Goal: Register for event/course: Sign up to attend an event or enroll in a course

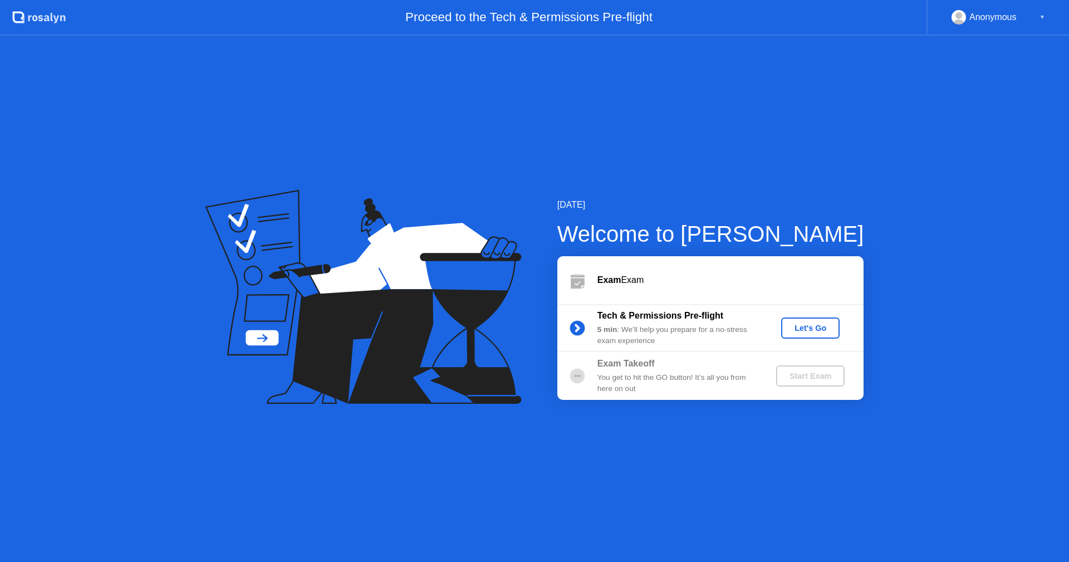
click at [808, 326] on div "Let's Go" at bounding box center [811, 328] width 50 height 9
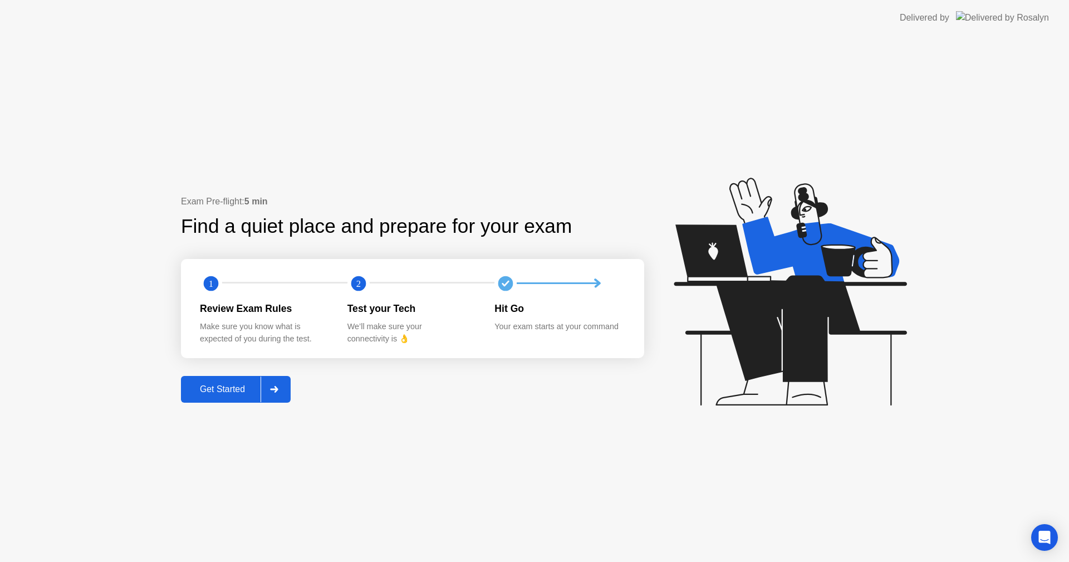
click at [216, 388] on div "Get Started" at bounding box center [222, 389] width 76 height 10
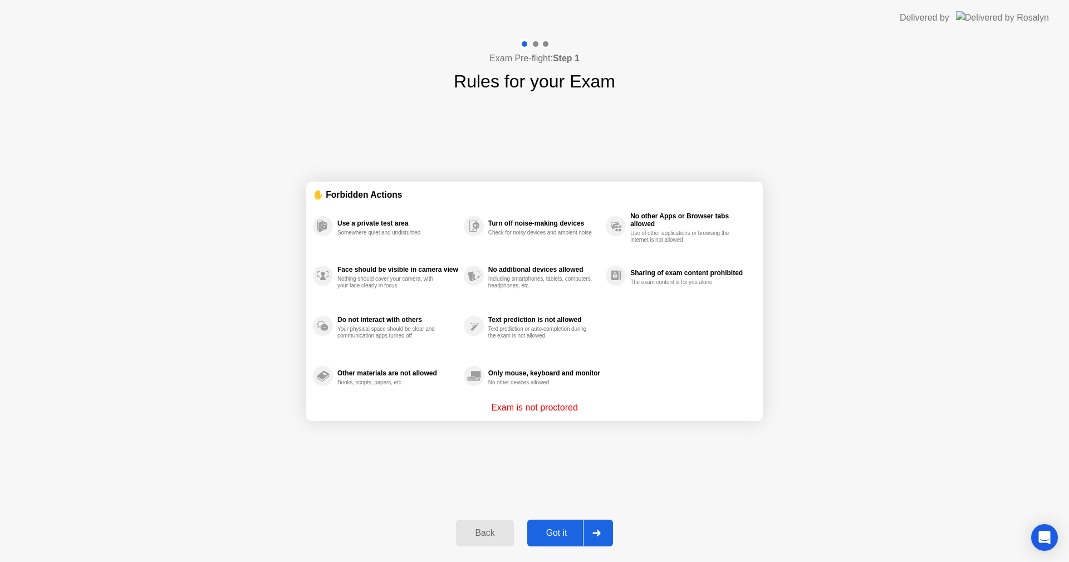
click at [576, 532] on div "Got it" at bounding box center [557, 533] width 52 height 10
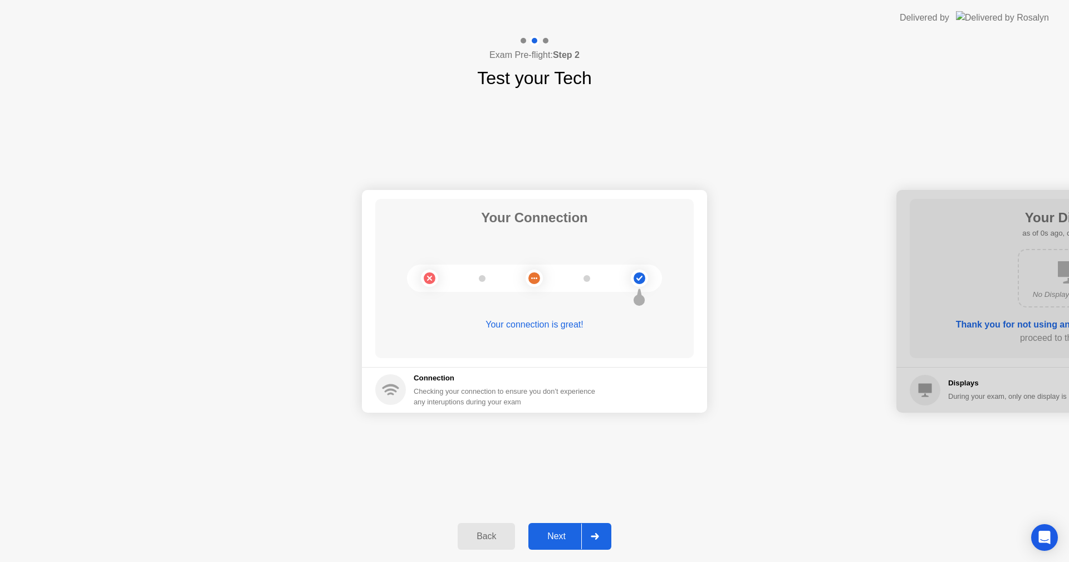
click at [575, 534] on div "Next" at bounding box center [557, 536] width 50 height 10
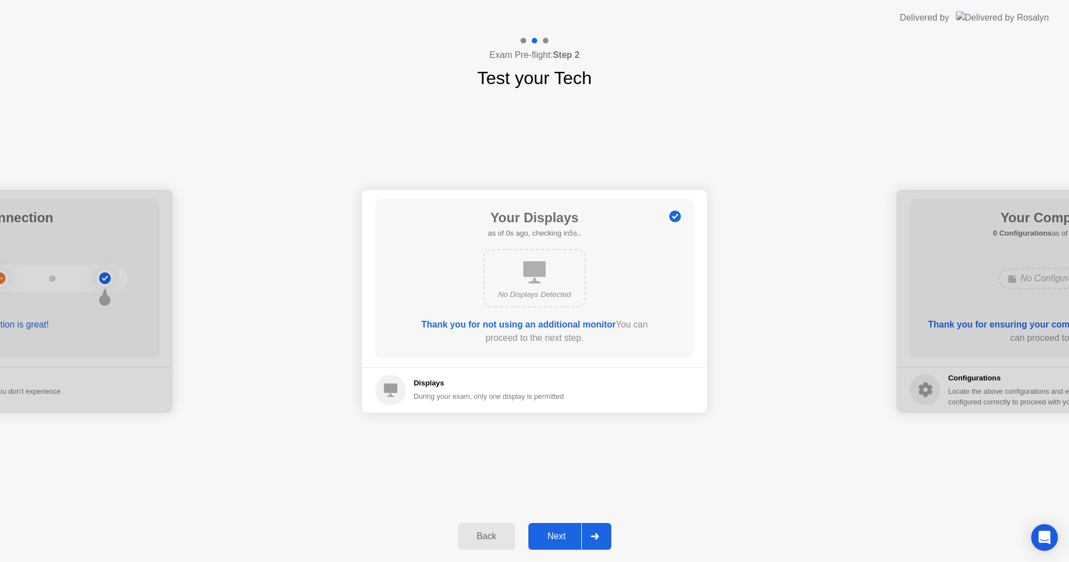
click at [575, 535] on div "Next" at bounding box center [557, 536] width 50 height 10
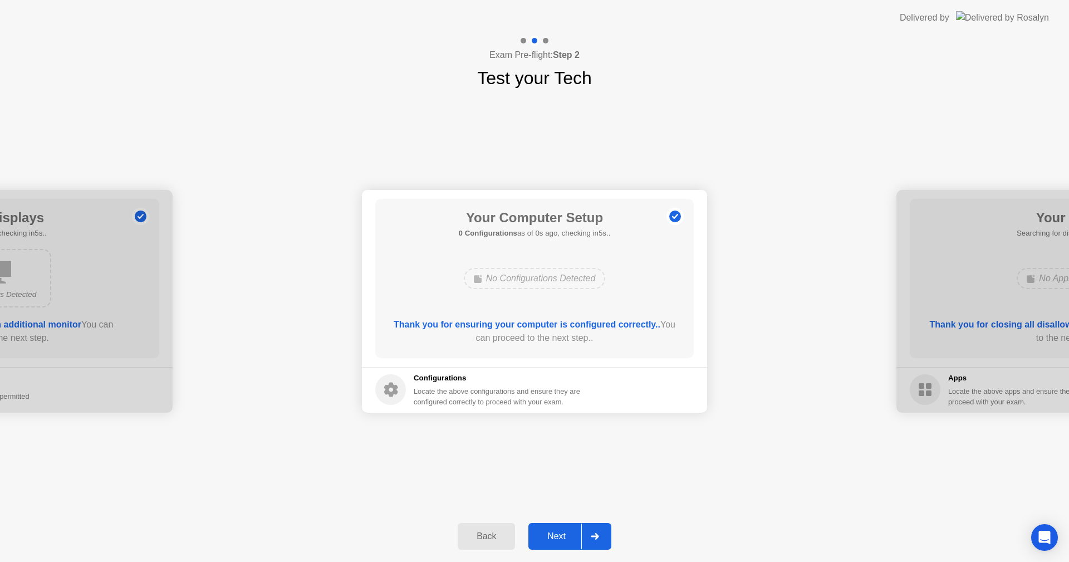
click at [575, 535] on div "Next" at bounding box center [557, 536] width 50 height 10
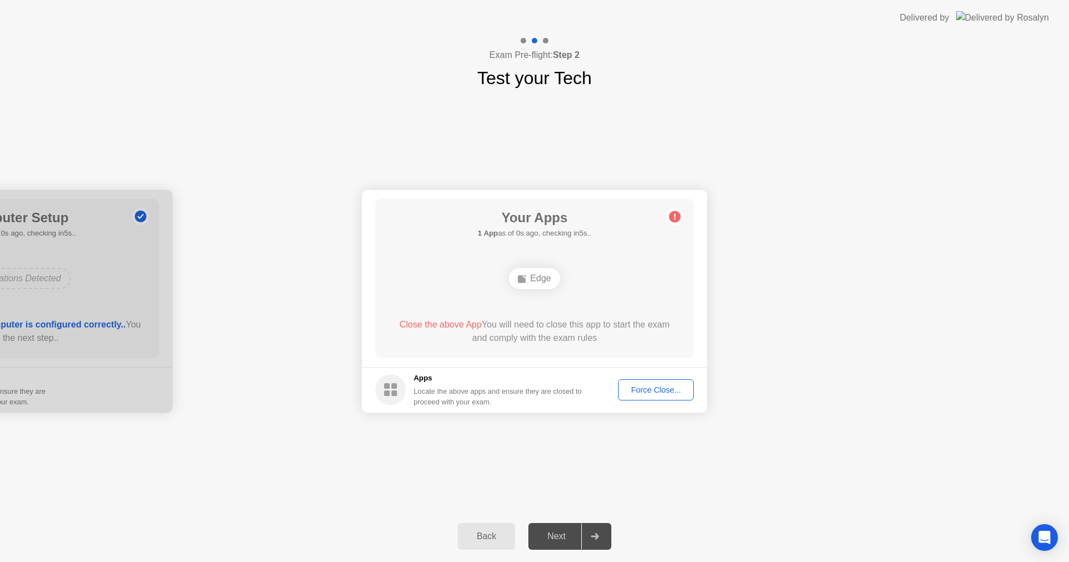
click at [662, 385] on div "Force Close..." at bounding box center [656, 389] width 68 height 9
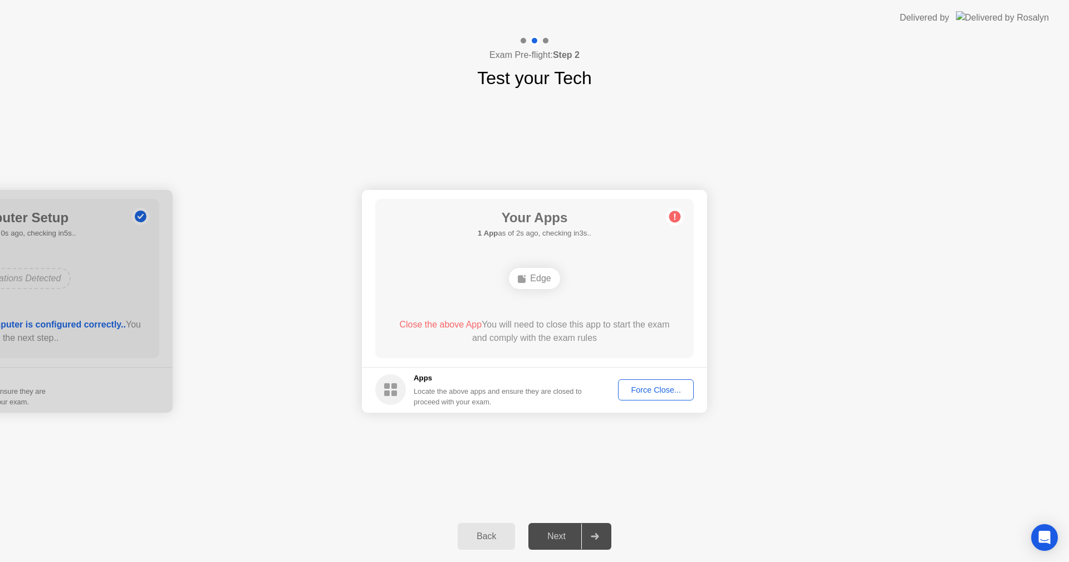
click at [586, 466] on div "Your Connection Your connection is great! Connection Checking your connection t…" at bounding box center [534, 300] width 1069 height 419
drag, startPoint x: 588, startPoint y: 402, endPoint x: 614, endPoint y: 393, distance: 27.7
click at [583, 400] on div "Locate the above apps and ensure they are closed to proceed with your exam." at bounding box center [498, 396] width 169 height 21
click at [633, 389] on div "Force Close..." at bounding box center [656, 389] width 68 height 9
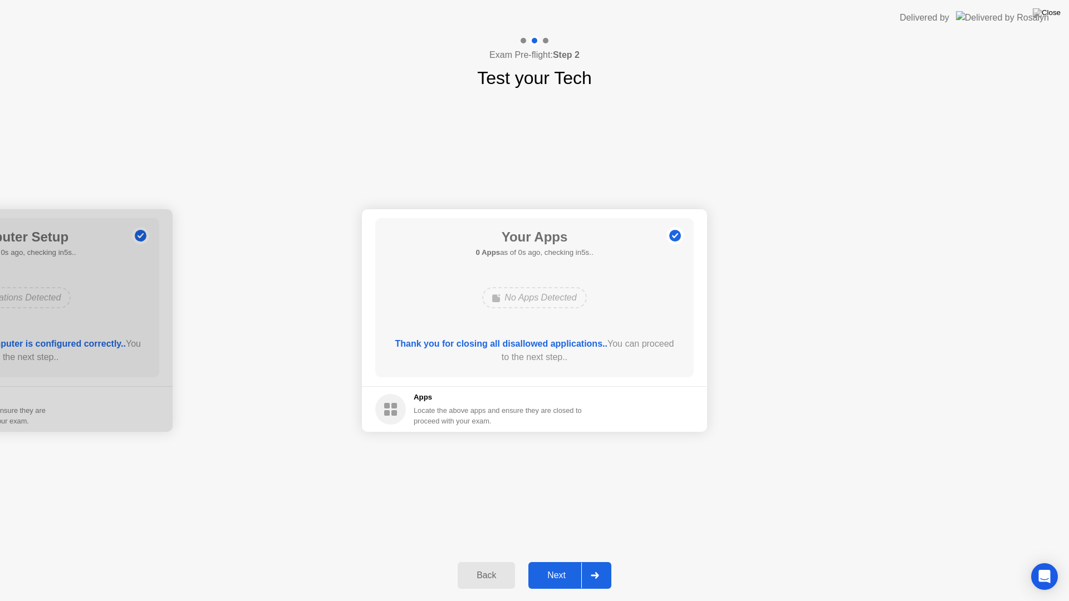
click at [560, 561] on div "Next" at bounding box center [557, 576] width 50 height 10
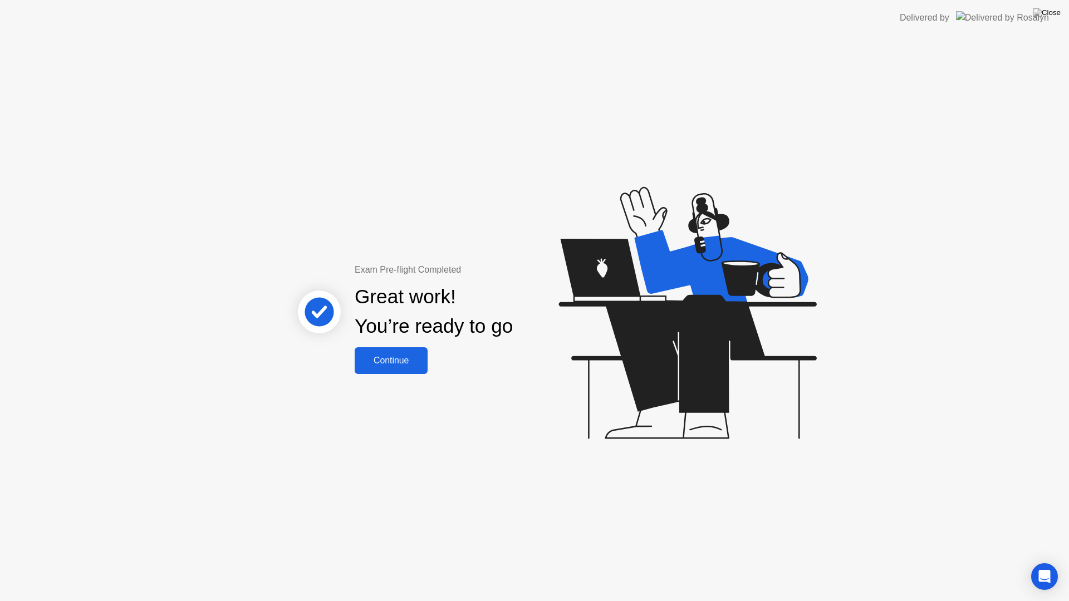
click at [405, 351] on button "Continue" at bounding box center [391, 361] width 73 height 27
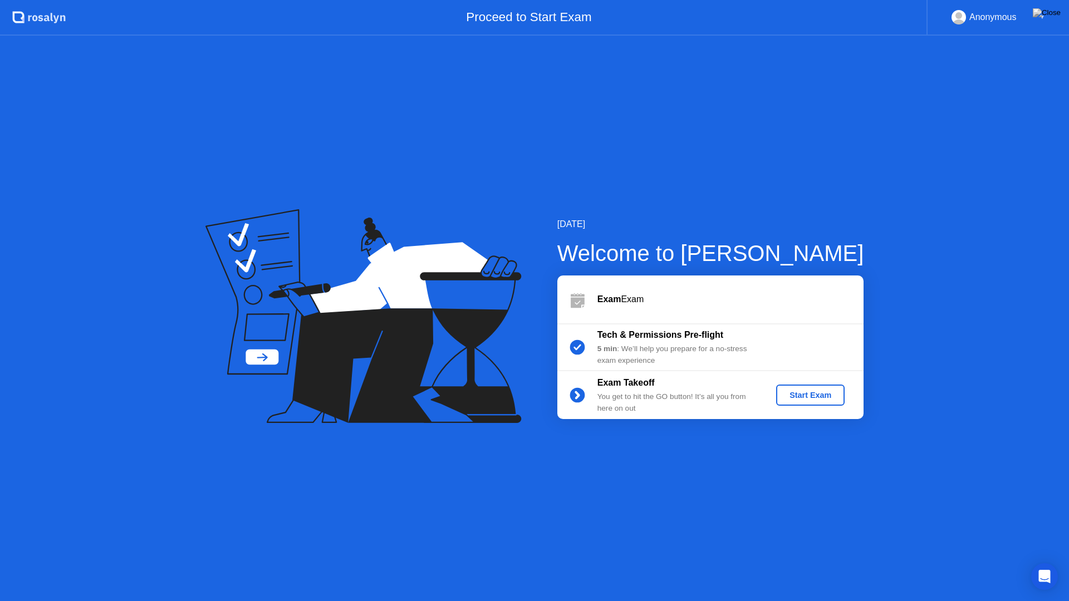
click at [816, 402] on button "Start Exam" at bounding box center [810, 395] width 69 height 21
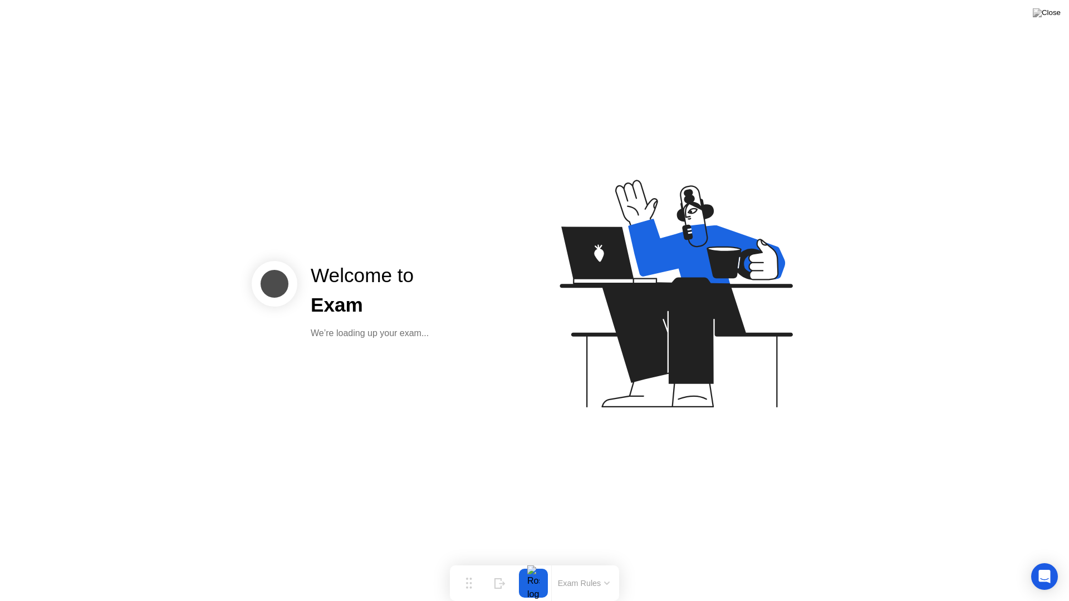
click at [430, 409] on div "Welcome to Exam We’re loading up your exam..." at bounding box center [534, 300] width 1069 height 601
click at [864, 482] on div "Welcome to Exam We’re loading up your exam..." at bounding box center [534, 300] width 1069 height 601
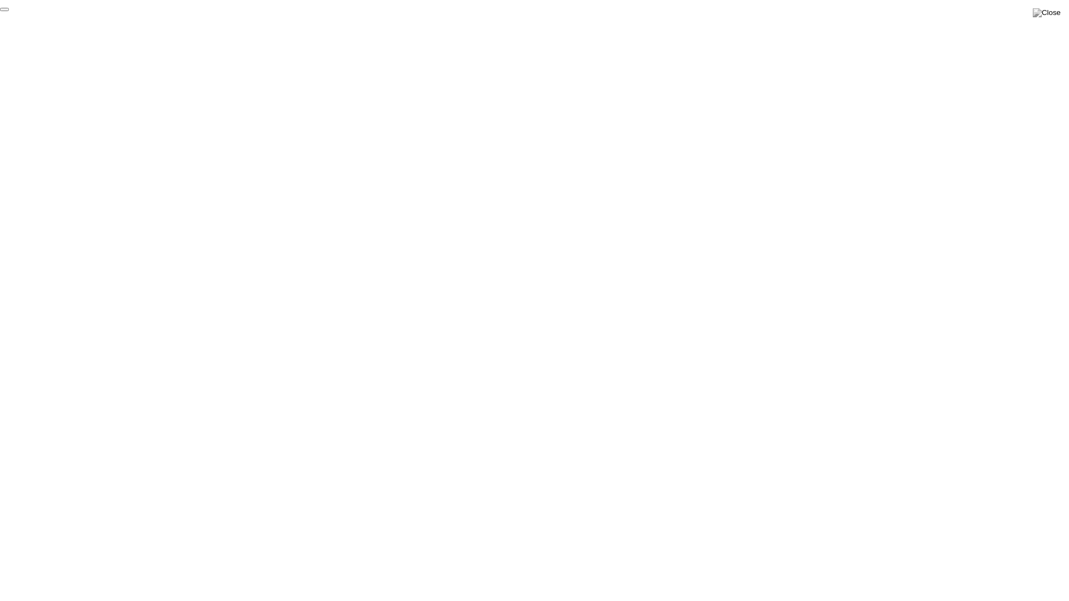
click div "End Proctoring Session"
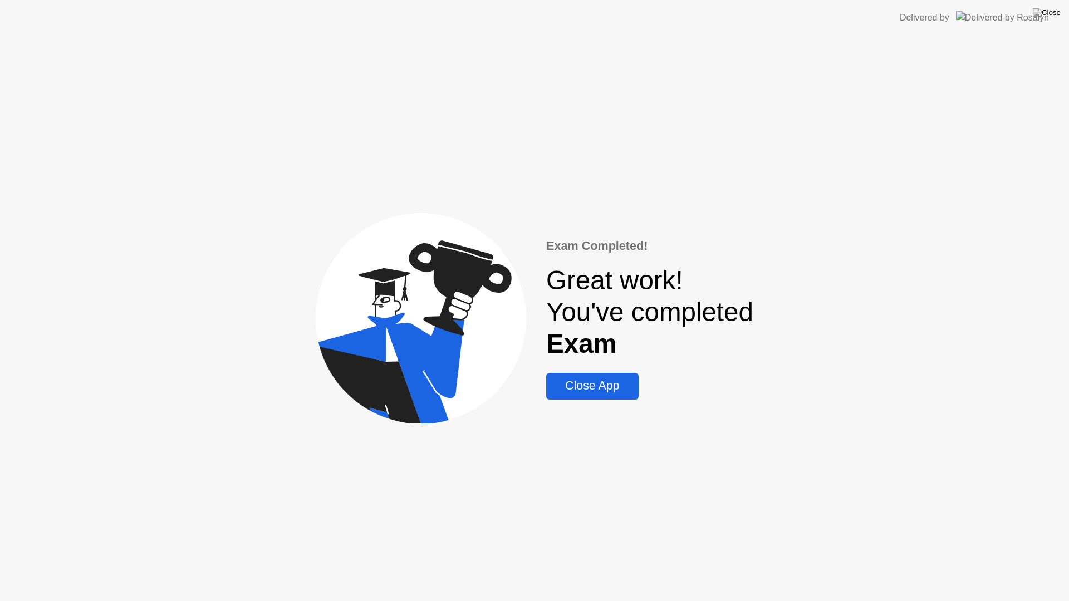
click at [594, 385] on div "Close App" at bounding box center [592, 386] width 85 height 14
